Goal: Task Accomplishment & Management: Manage account settings

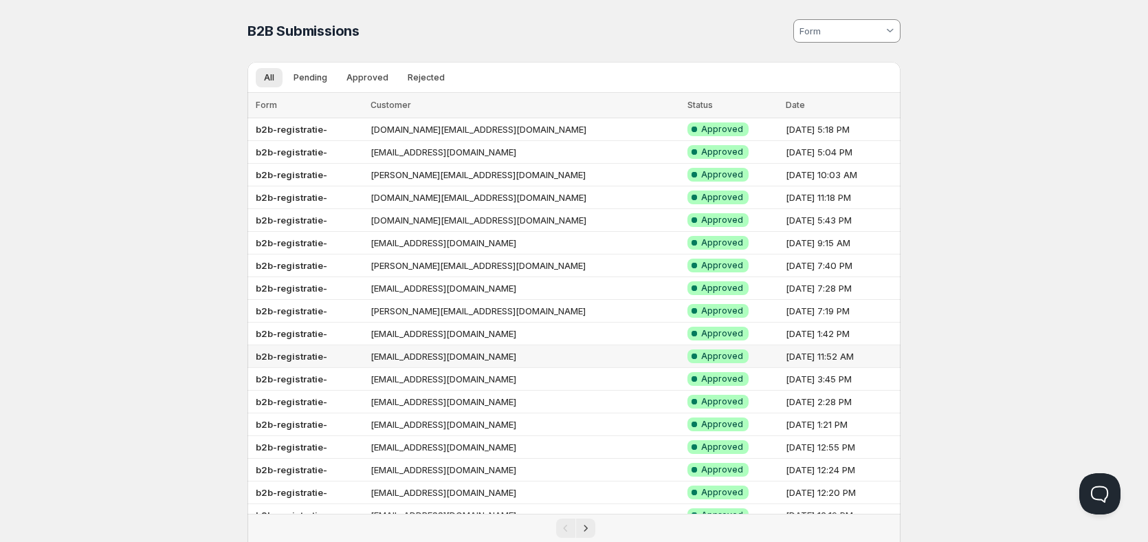
scroll to position [92, 0]
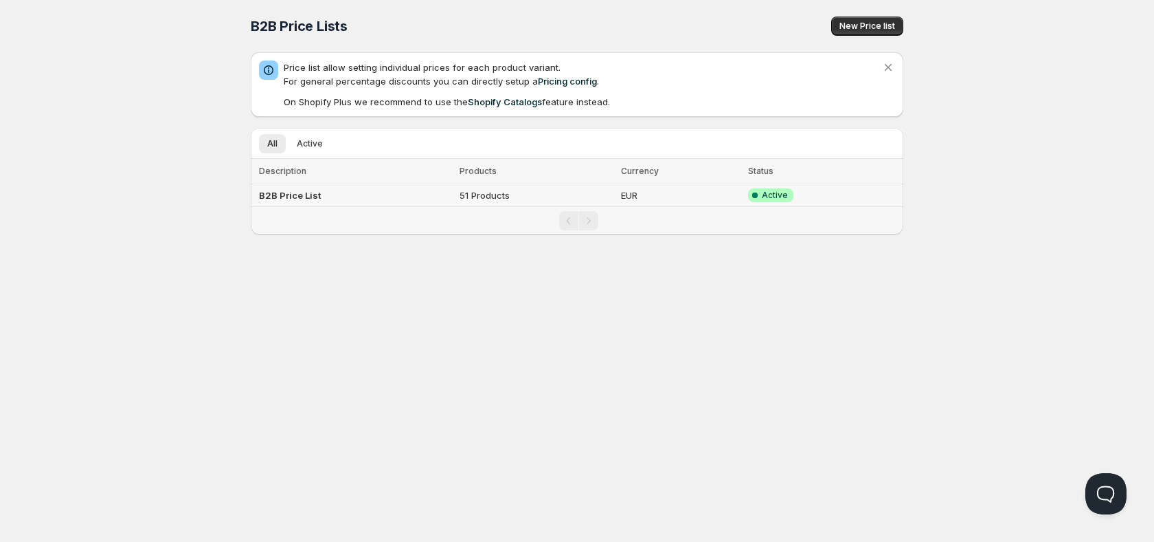
click at [423, 199] on td "B2B Price List" at bounding box center [353, 195] width 205 height 23
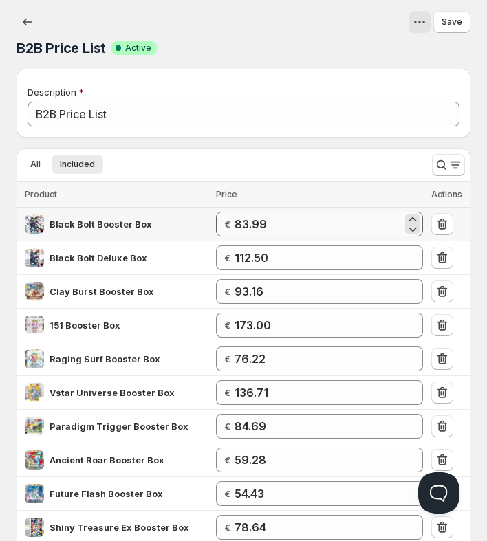
scroll to position [69, 0]
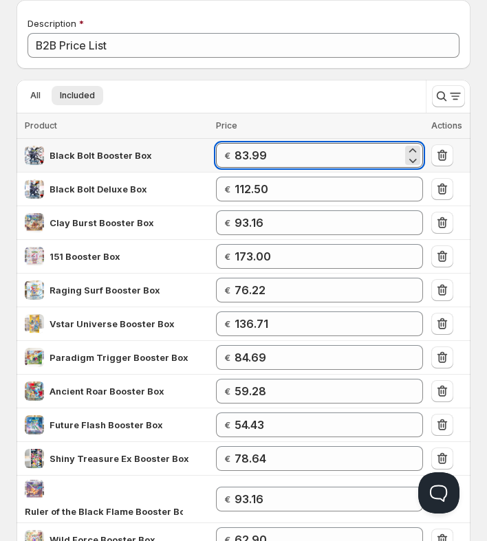
drag, startPoint x: 278, startPoint y: 155, endPoint x: 241, endPoint y: 154, distance: 37.1
click at [241, 154] on input "83.99" at bounding box center [318, 155] width 168 height 25
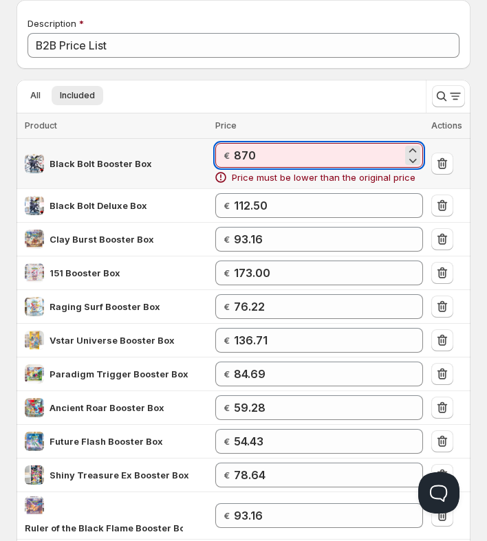
type input "87"
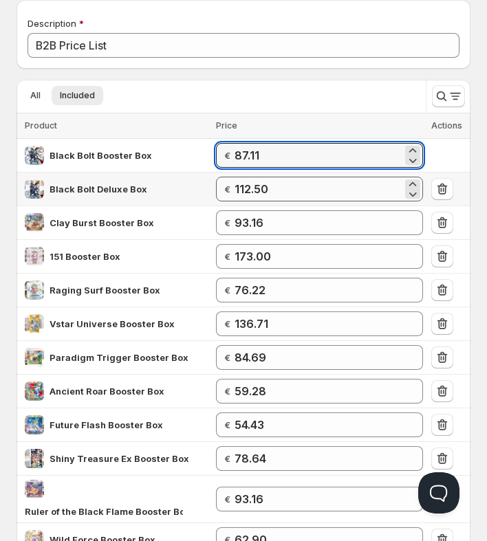
type input "87.11"
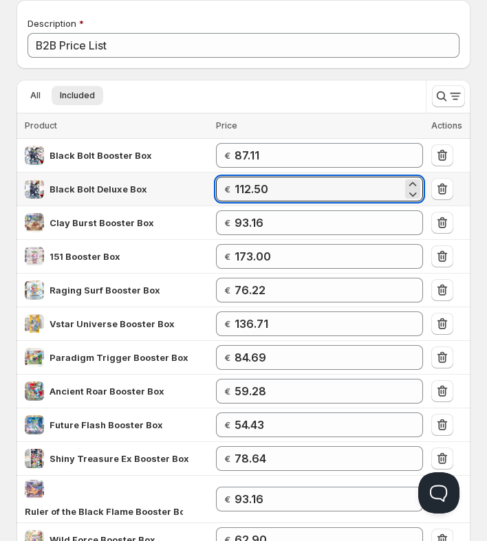
drag, startPoint x: 284, startPoint y: 191, endPoint x: 232, endPoint y: 191, distance: 52.2
click at [232, 191] on div "€ 112.50" at bounding box center [319, 189] width 207 height 25
type input "113"
type input "113.73"
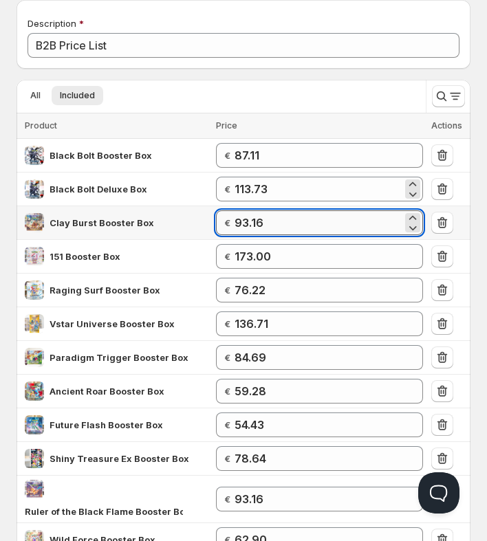
click at [279, 216] on input "93.16" at bounding box center [318, 222] width 168 height 25
drag, startPoint x: 270, startPoint y: 219, endPoint x: 249, endPoint y: 219, distance: 21.3
click at [249, 219] on input "93.16" at bounding box center [318, 222] width 168 height 25
type input "96"
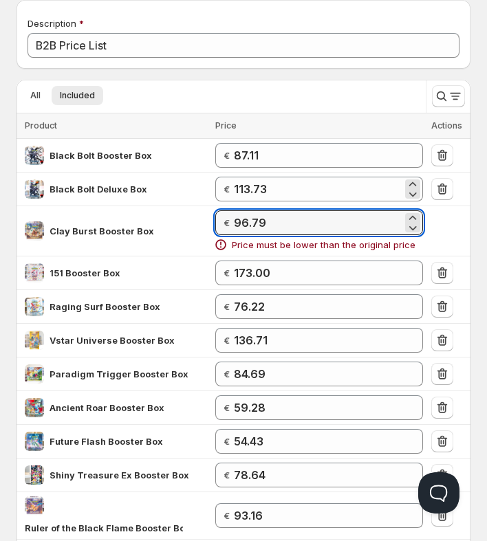
type input "96.79"
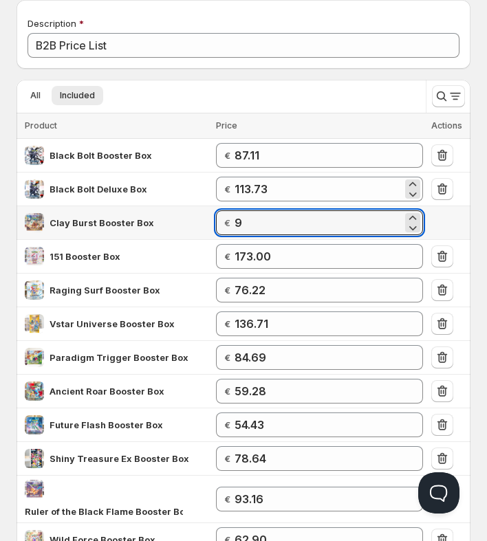
type input "96"
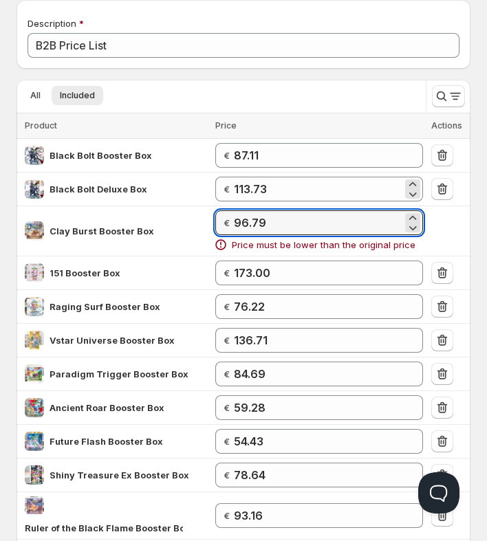
type input "96.79"
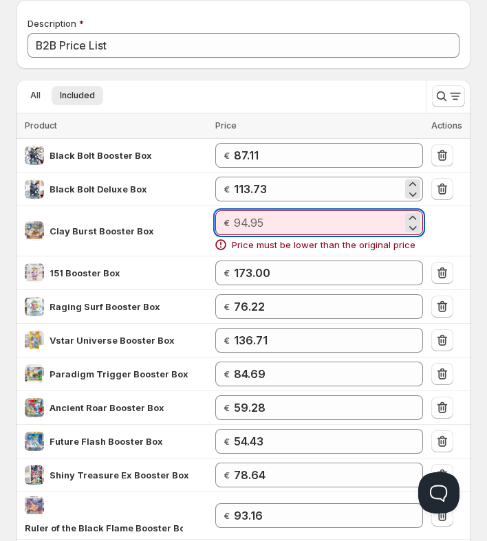
click at [310, 15] on div "Description B2B Price List" at bounding box center [243, 34] width 432 height 47
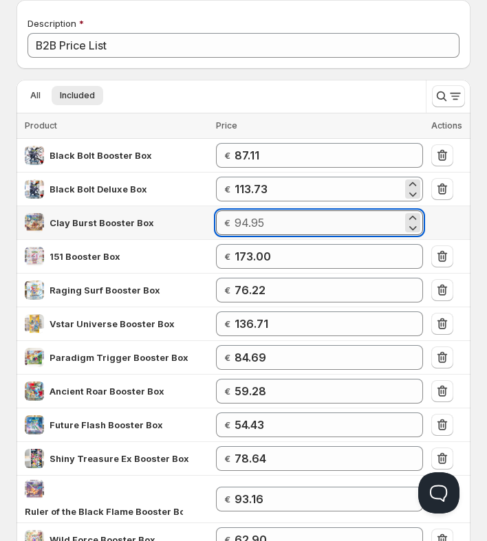
click at [280, 227] on input "number" at bounding box center [318, 222] width 168 height 25
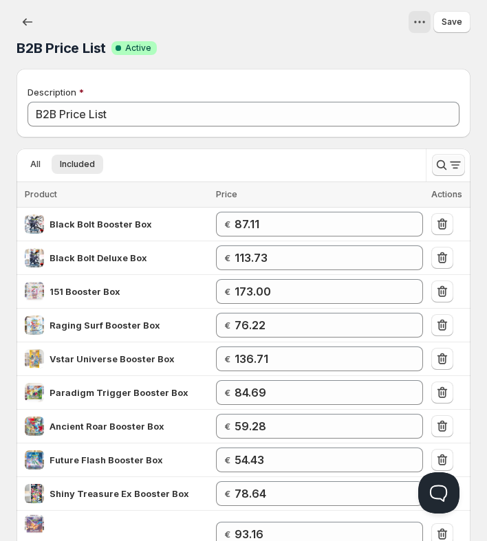
click at [441, 158] on button "Search and filter results" at bounding box center [448, 165] width 33 height 22
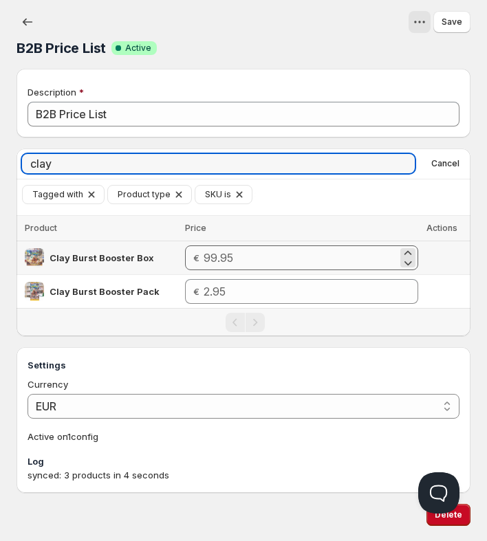
type input "clay"
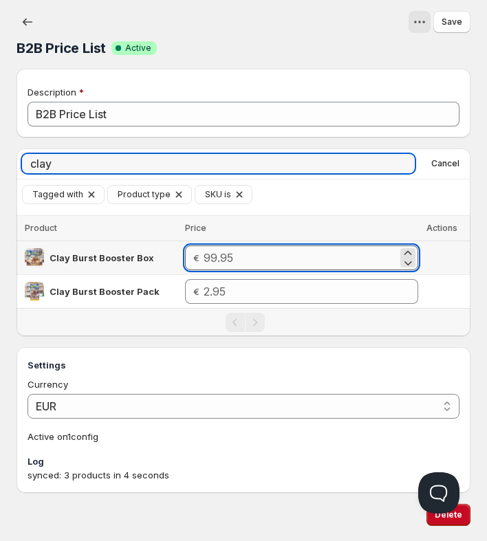
click at [216, 257] on input "number" at bounding box center [300, 257] width 194 height 25
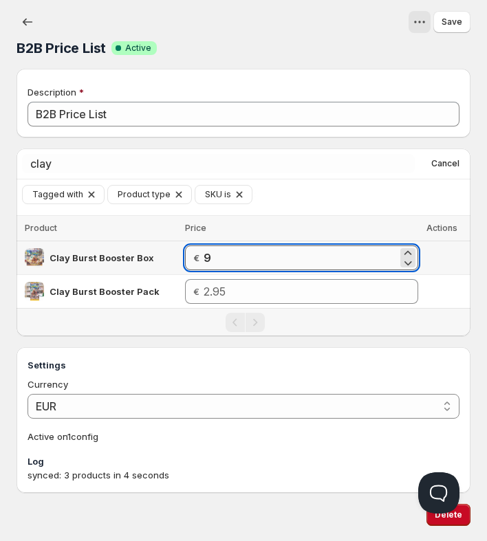
type input "96"
type input "96.79"
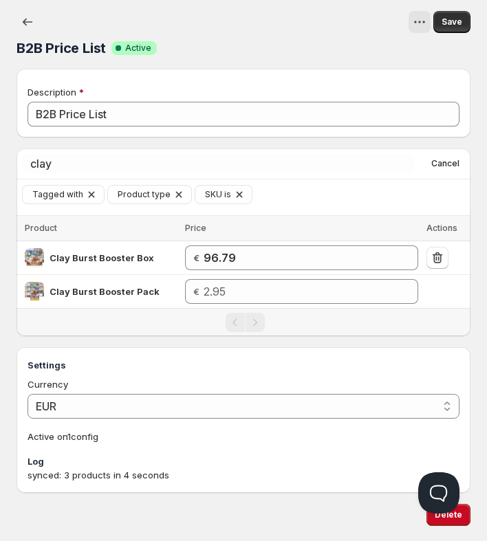
click at [392, 195] on div "Tagged with Product type SKU is Add filter Clear all" at bounding box center [246, 194] width 448 height 19
click at [450, 22] on span "Save" at bounding box center [451, 21] width 21 height 11
click at [447, 164] on span "Cancel" at bounding box center [445, 163] width 28 height 11
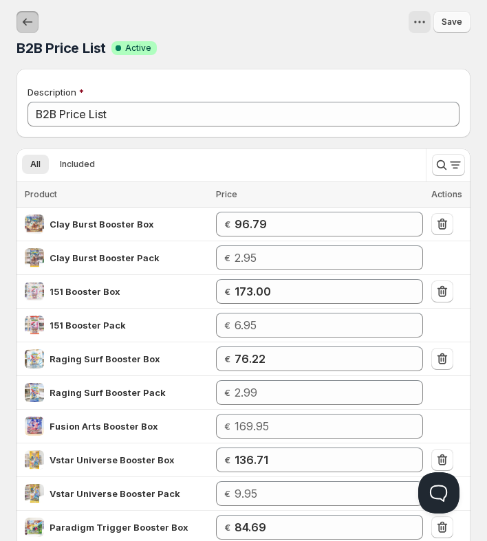
click at [26, 22] on icon "button" at bounding box center [28, 22] width 14 height 14
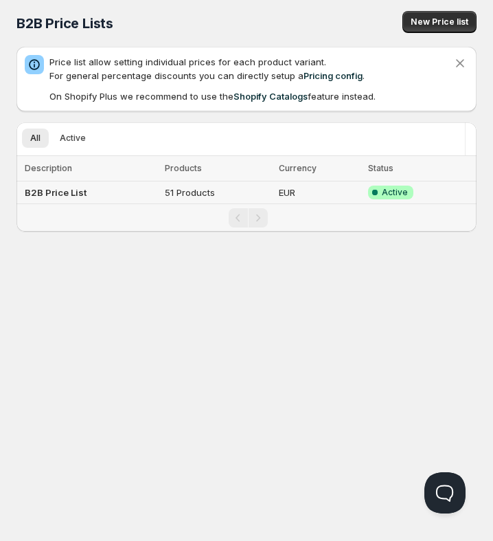
click at [68, 192] on b "B2B Price List" at bounding box center [56, 192] width 62 height 11
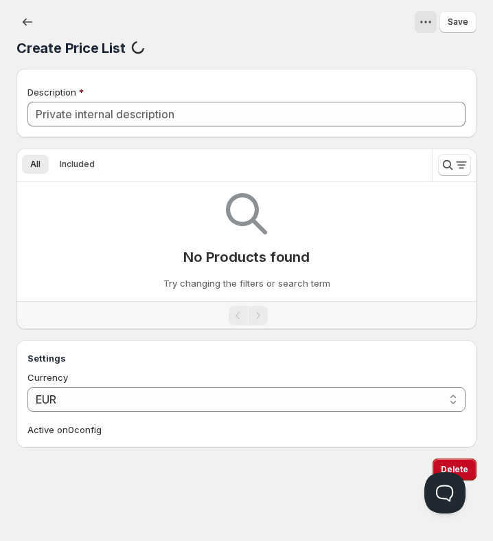
type input "B2B Price List"
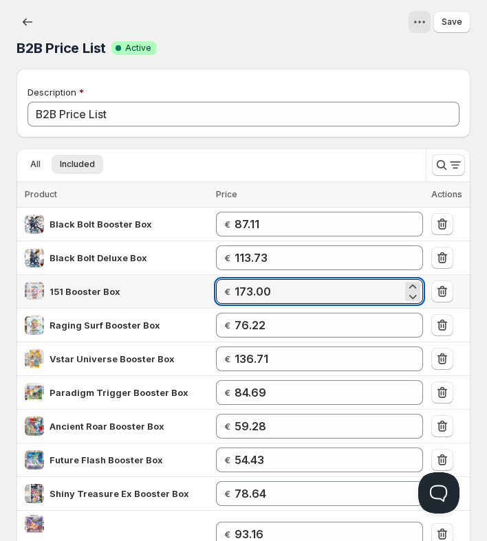
drag, startPoint x: 275, startPoint y: 291, endPoint x: 231, endPoint y: 292, distance: 44.0
click at [231, 292] on div "€ 173.00" at bounding box center [319, 291] width 207 height 25
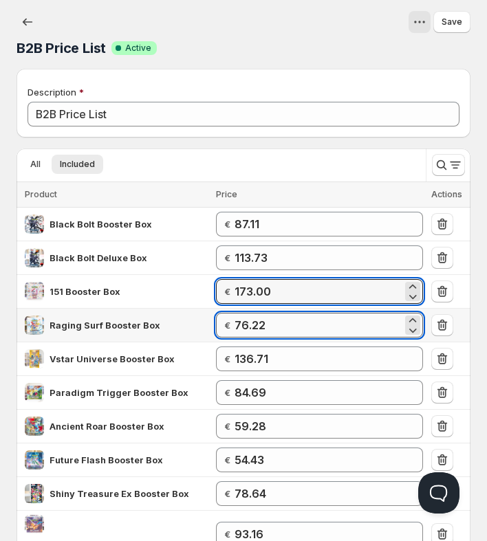
click at [286, 322] on input "76.22" at bounding box center [318, 325] width 168 height 25
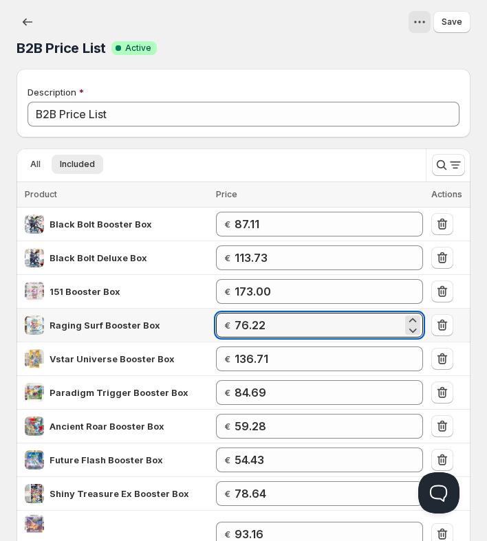
drag, startPoint x: 244, startPoint y: 323, endPoint x: 232, endPoint y: 323, distance: 12.4
click at [232, 323] on div "€ 76.22" at bounding box center [319, 325] width 207 height 25
click at [280, 333] on input "76.22" at bounding box center [318, 325] width 168 height 25
drag, startPoint x: 289, startPoint y: 326, endPoint x: 240, endPoint y: 326, distance: 49.5
click at [240, 326] on input "76.22" at bounding box center [318, 325] width 168 height 25
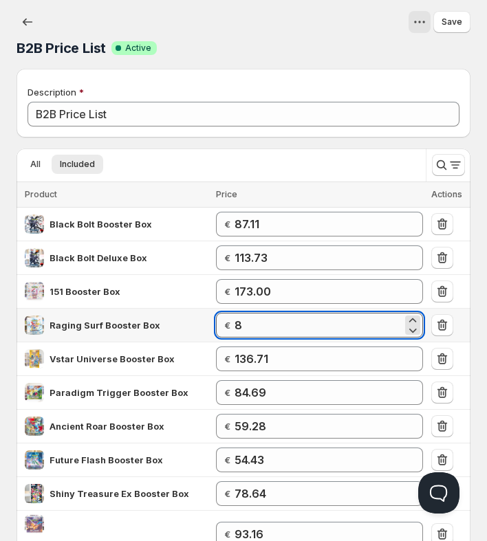
type input "87"
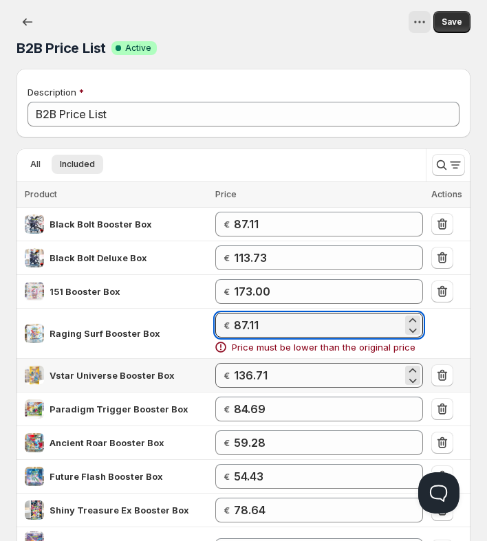
type input "87.11"
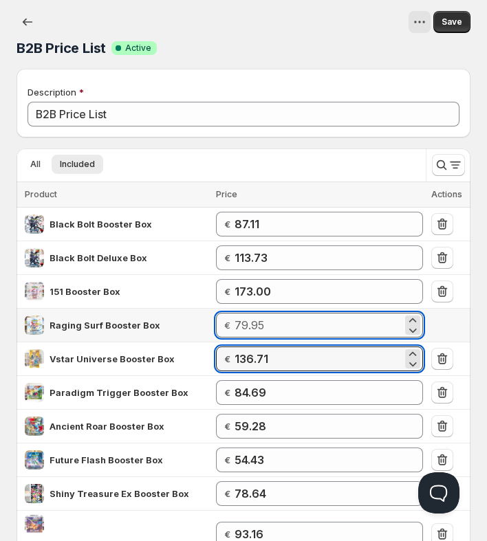
click at [301, 325] on input "number" at bounding box center [318, 325] width 168 height 25
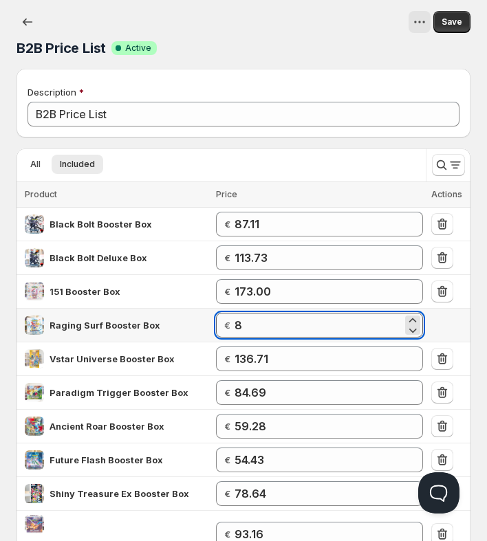
type input "87"
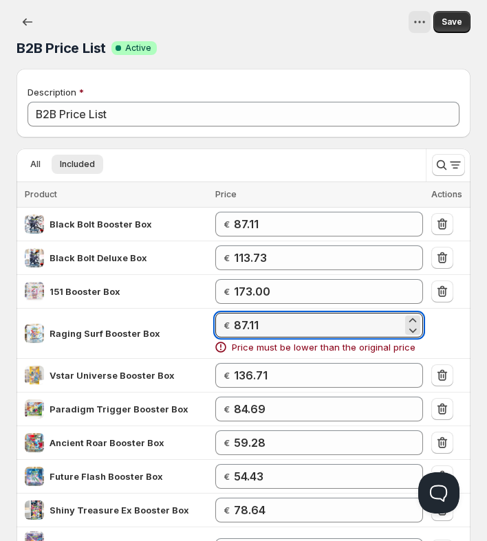
type input "87.11"
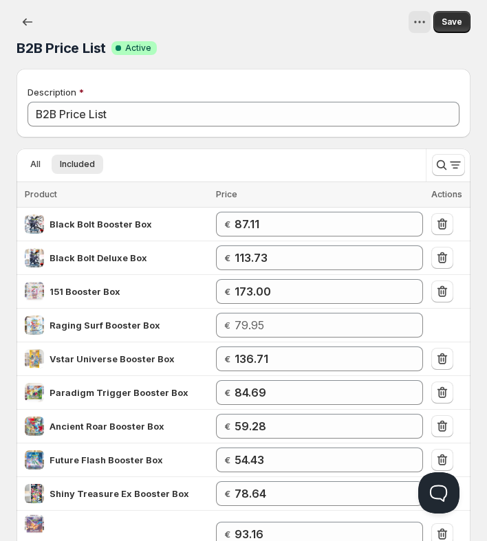
click at [267, 63] on div "B2B Price List. This page is ready B2B Price List Success Complete Active Save" at bounding box center [243, 34] width 454 height 69
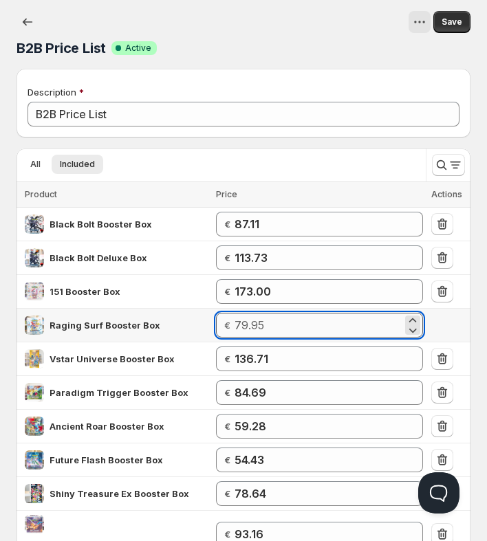
click at [270, 322] on input "number" at bounding box center [318, 325] width 168 height 25
type input "79"
type input "79.95"
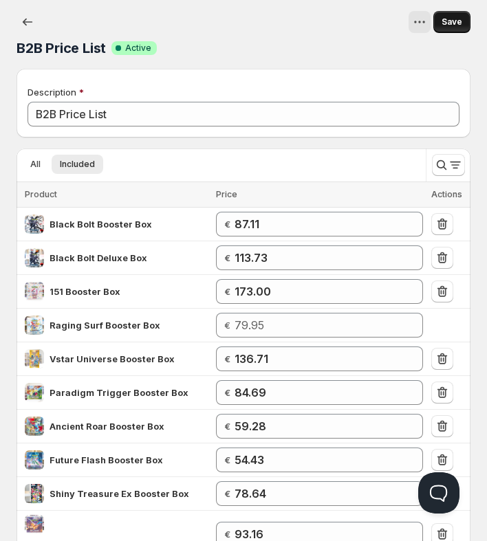
click at [458, 23] on span "Save" at bounding box center [451, 21] width 21 height 11
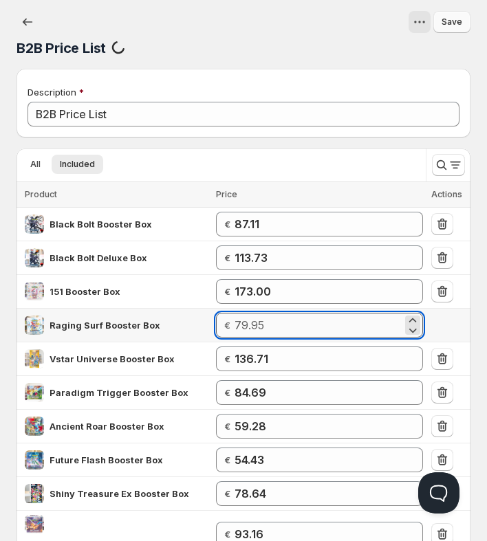
click at [269, 324] on input "number" at bounding box center [318, 325] width 168 height 25
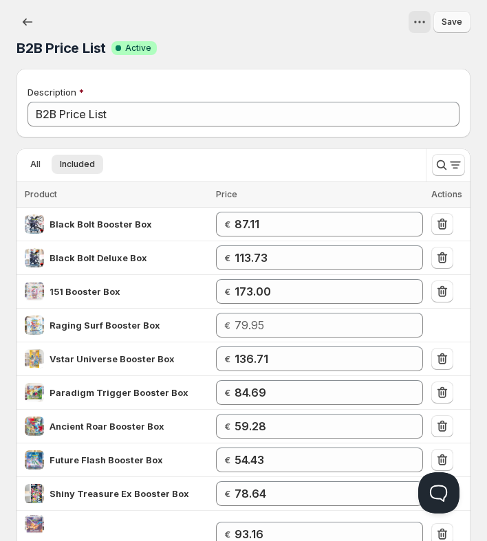
click at [153, 40] on div "B2B Price List Success Complete Active" at bounding box center [243, 47] width 454 height 19
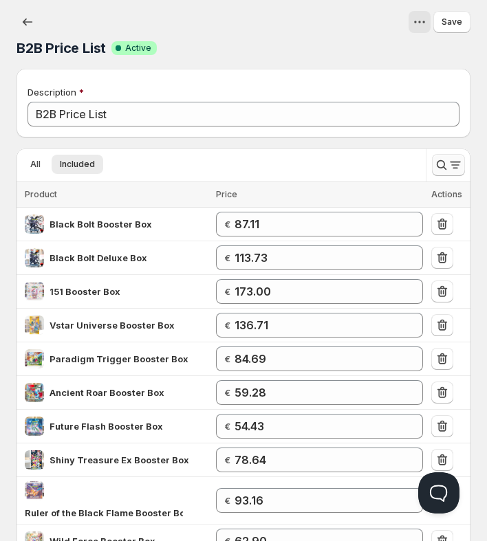
click at [439, 166] on icon "Search and filter results" at bounding box center [441, 165] width 14 height 14
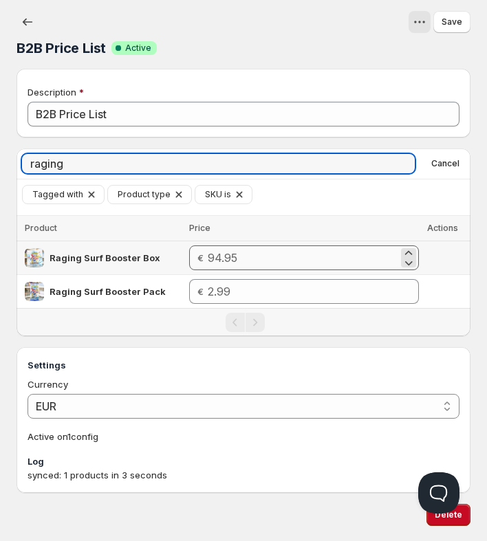
type input "raging"
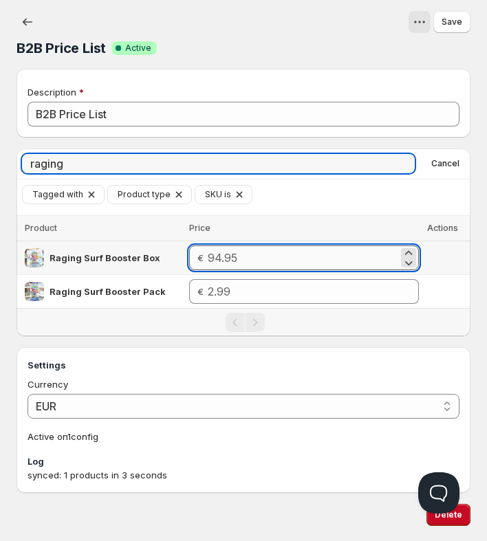
click at [246, 258] on input "number" at bounding box center [303, 257] width 190 height 25
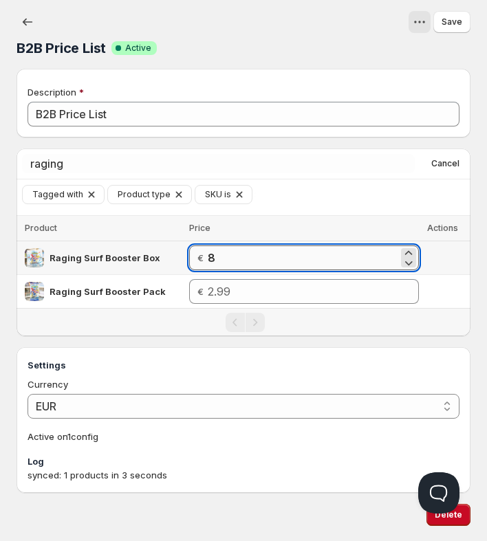
type input "87"
type input "87.11"
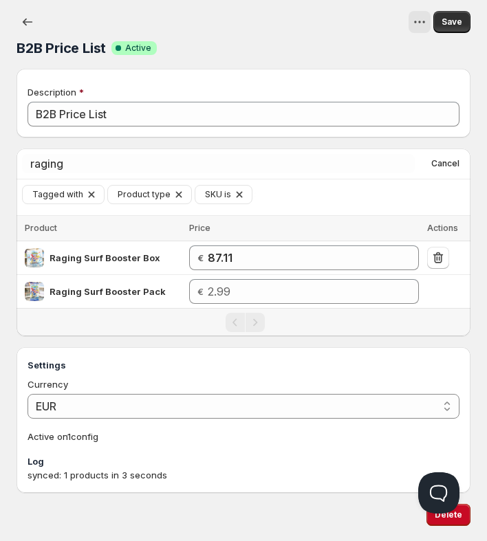
click at [357, 201] on div "Tagged with Product type SKU is Add filter Clear all" at bounding box center [246, 194] width 448 height 19
click at [447, 28] on button "Save" at bounding box center [451, 22] width 37 height 22
click at [30, 21] on icon "button" at bounding box center [28, 22] width 14 height 14
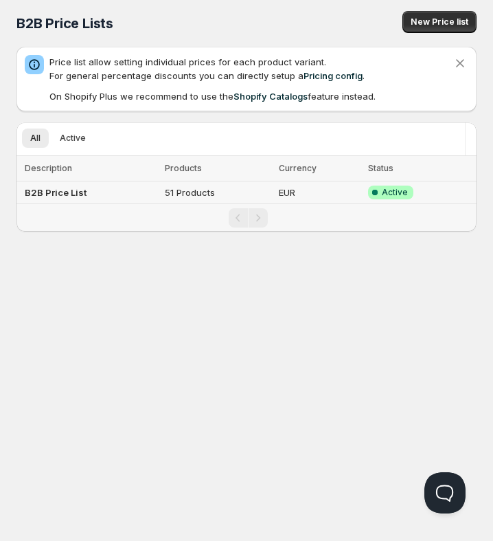
click at [76, 190] on b "B2B Price List" at bounding box center [56, 192] width 62 height 11
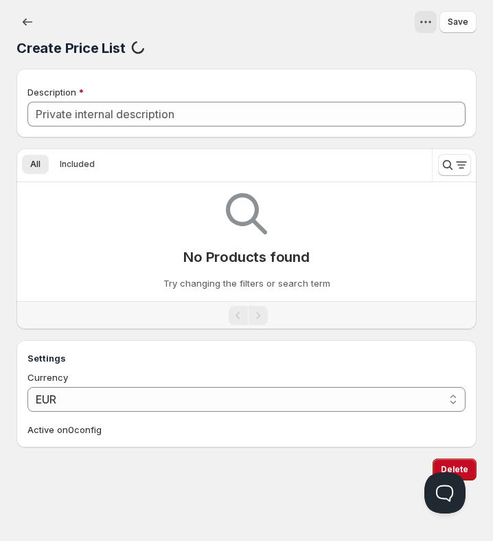
type input "B2B Price List"
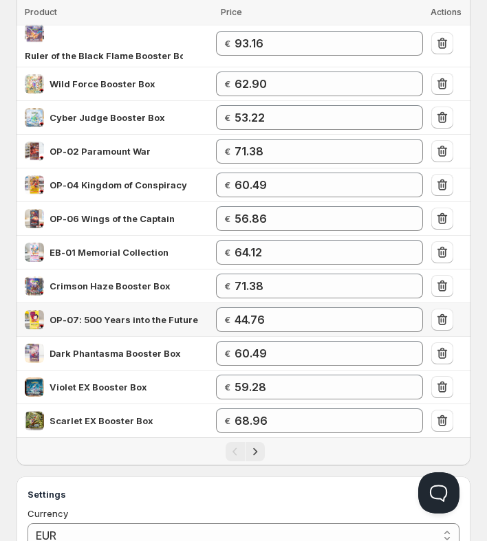
scroll to position [481, 0]
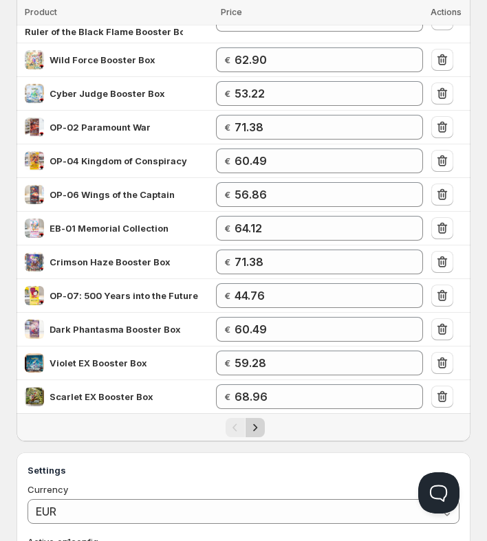
click at [252, 421] on icon "Next" at bounding box center [255, 428] width 14 height 14
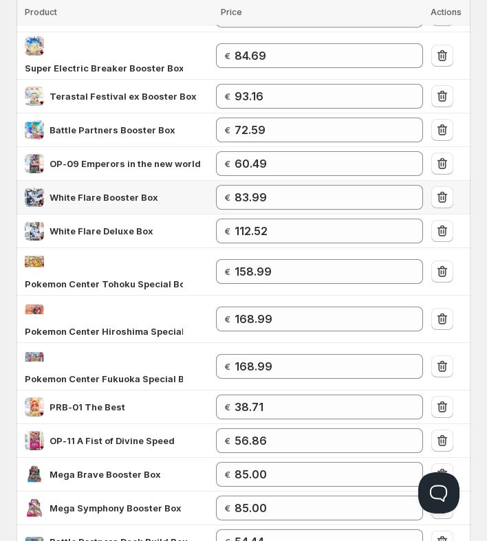
scroll to position [412, 0]
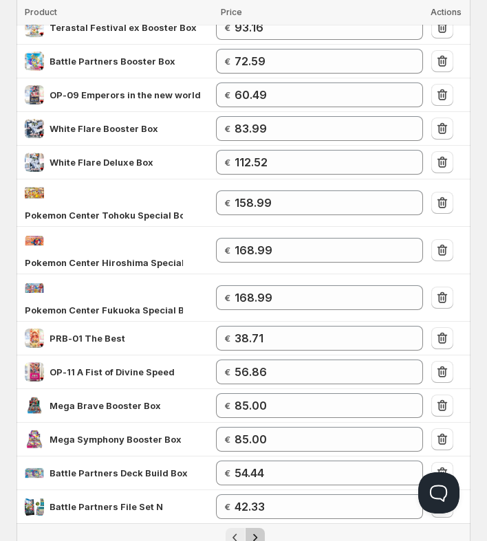
click at [258, 531] on icon "Next" at bounding box center [255, 538] width 14 height 14
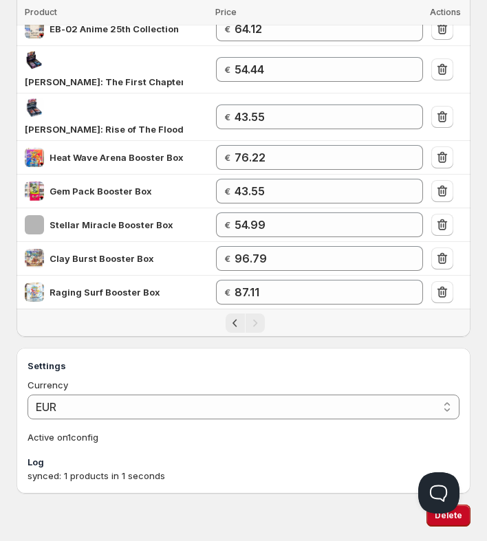
scroll to position [241, 0]
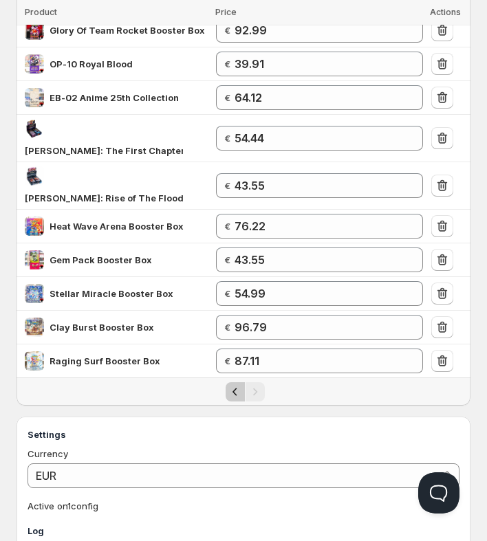
click at [233, 385] on icon "Previous" at bounding box center [235, 392] width 14 height 14
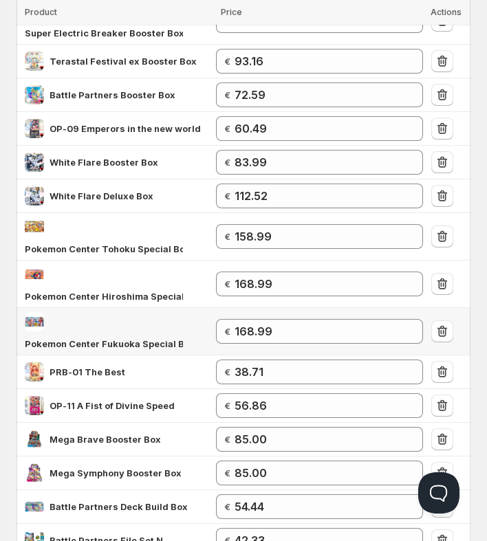
scroll to position [613, 0]
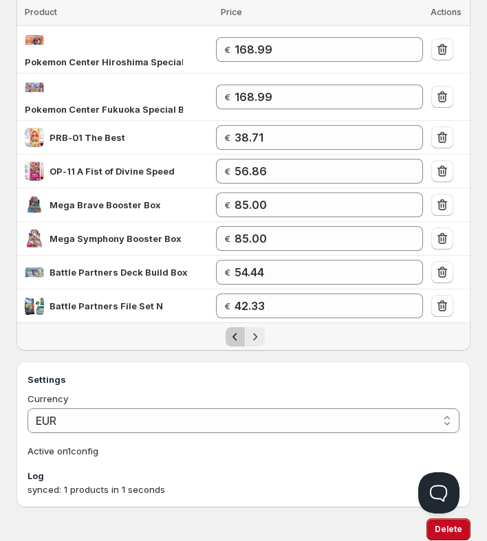
click at [229, 330] on icon "Previous" at bounding box center [235, 337] width 14 height 14
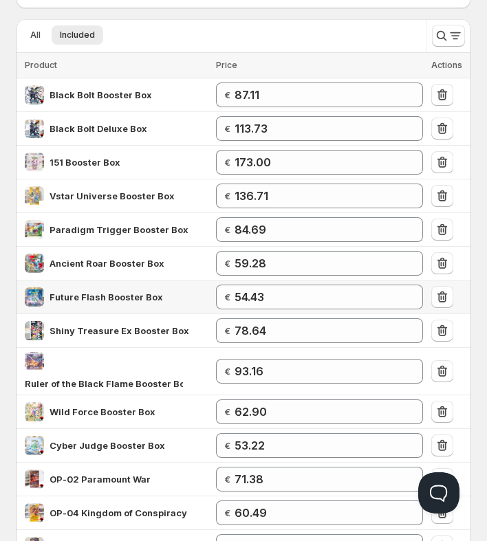
scroll to position [0, 0]
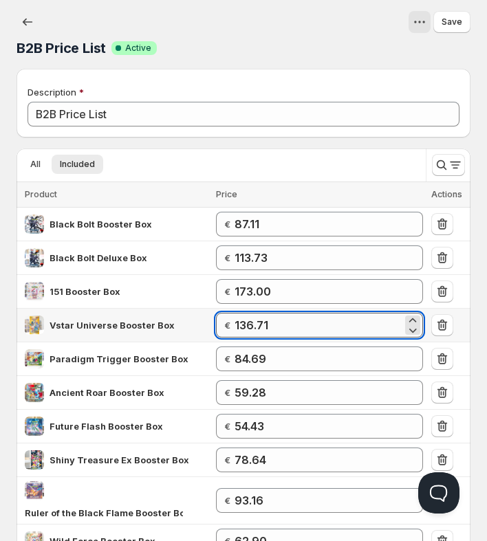
click at [280, 325] on input "136.71" at bounding box center [318, 325] width 168 height 25
drag, startPoint x: 283, startPoint y: 328, endPoint x: 246, endPoint y: 326, distance: 37.2
click at [246, 326] on input "136.71" at bounding box center [318, 325] width 168 height 25
type input "145"
type input "145.19"
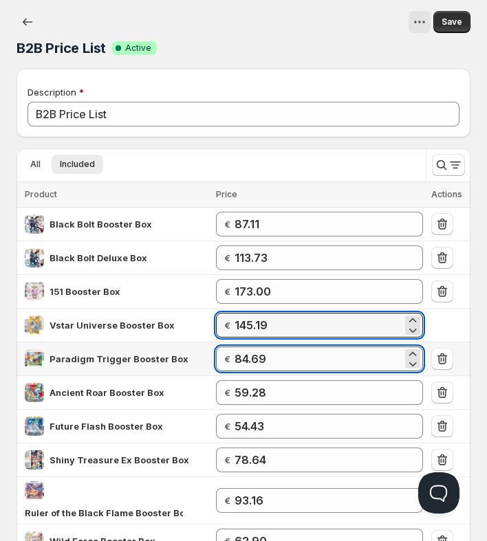
click at [267, 361] on input "84.69" at bounding box center [318, 358] width 168 height 25
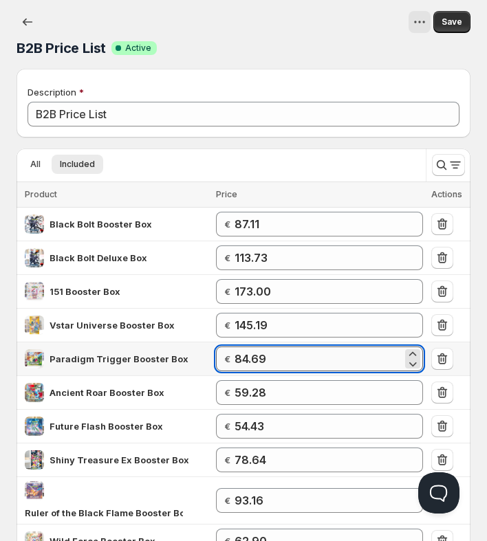
click at [275, 361] on input "84.69" at bounding box center [318, 358] width 168 height 25
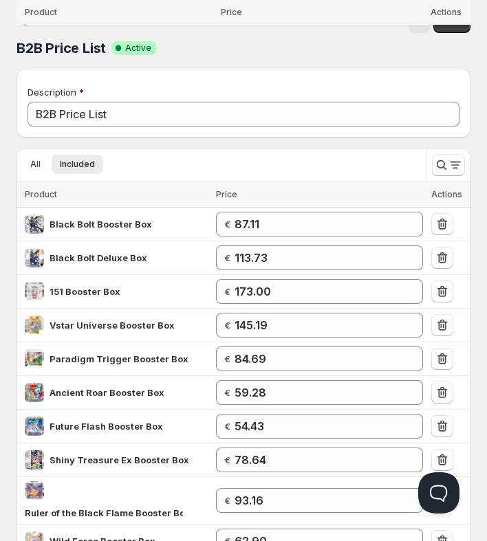
scroll to position [324, 0]
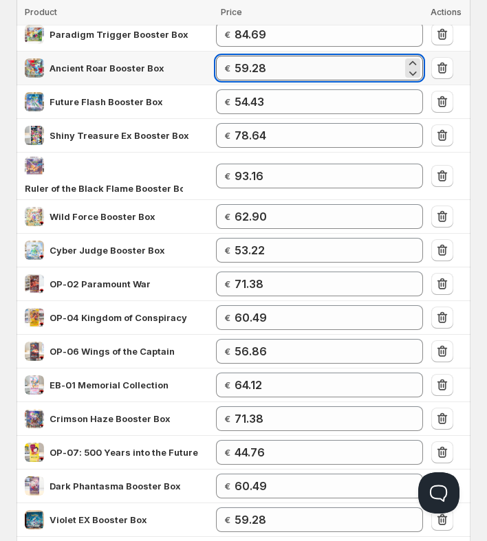
click at [278, 66] on input "59.28" at bounding box center [318, 68] width 168 height 25
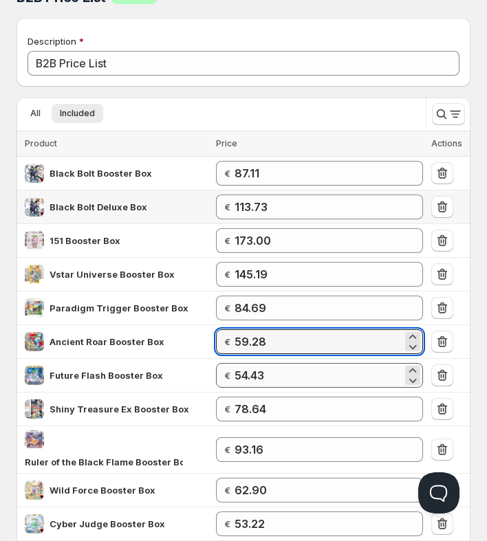
scroll to position [0, 0]
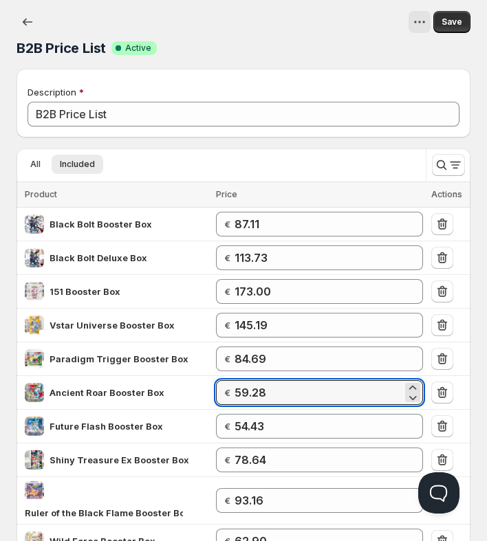
click at [272, 48] on div "B2B Price List Success Complete Active" at bounding box center [243, 47] width 454 height 19
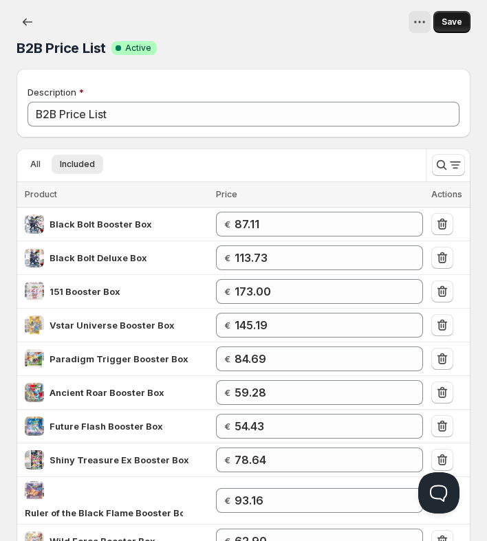
click at [444, 23] on span "Save" at bounding box center [451, 21] width 21 height 11
